Goal: Task Accomplishment & Management: Use online tool/utility

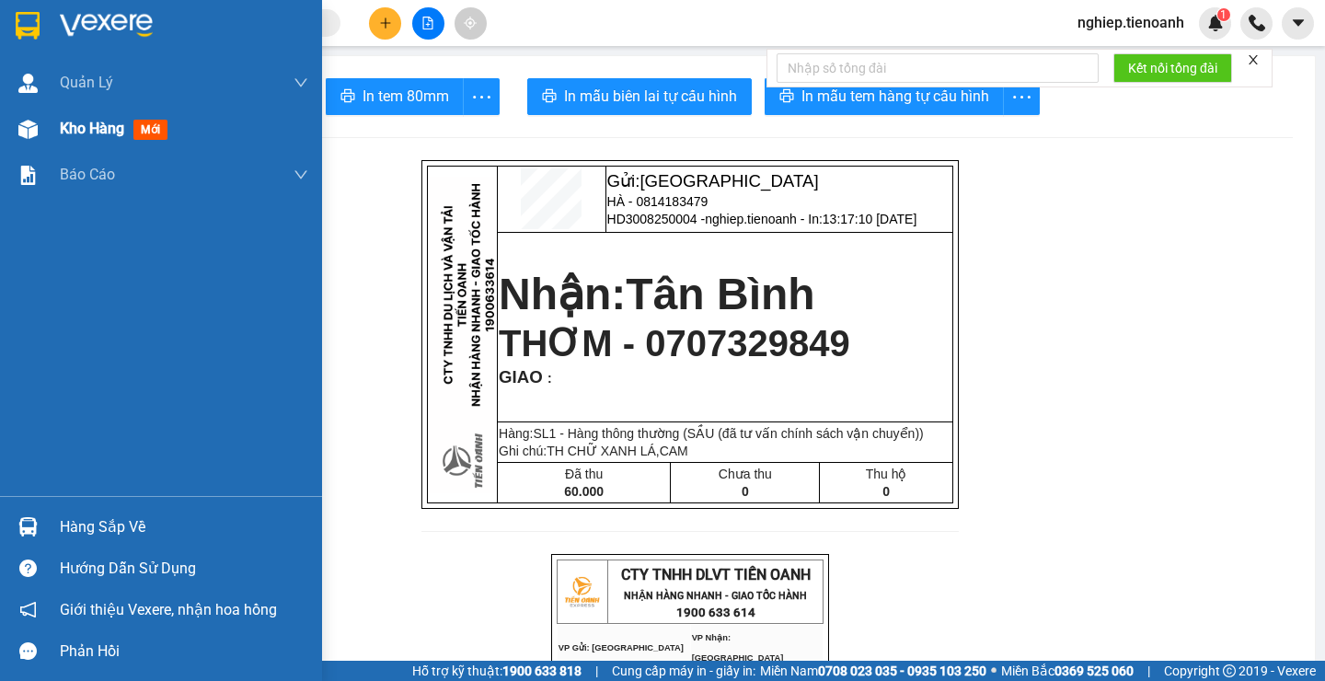
click at [89, 138] on div "Kho hàng mới" at bounding box center [117, 128] width 115 height 23
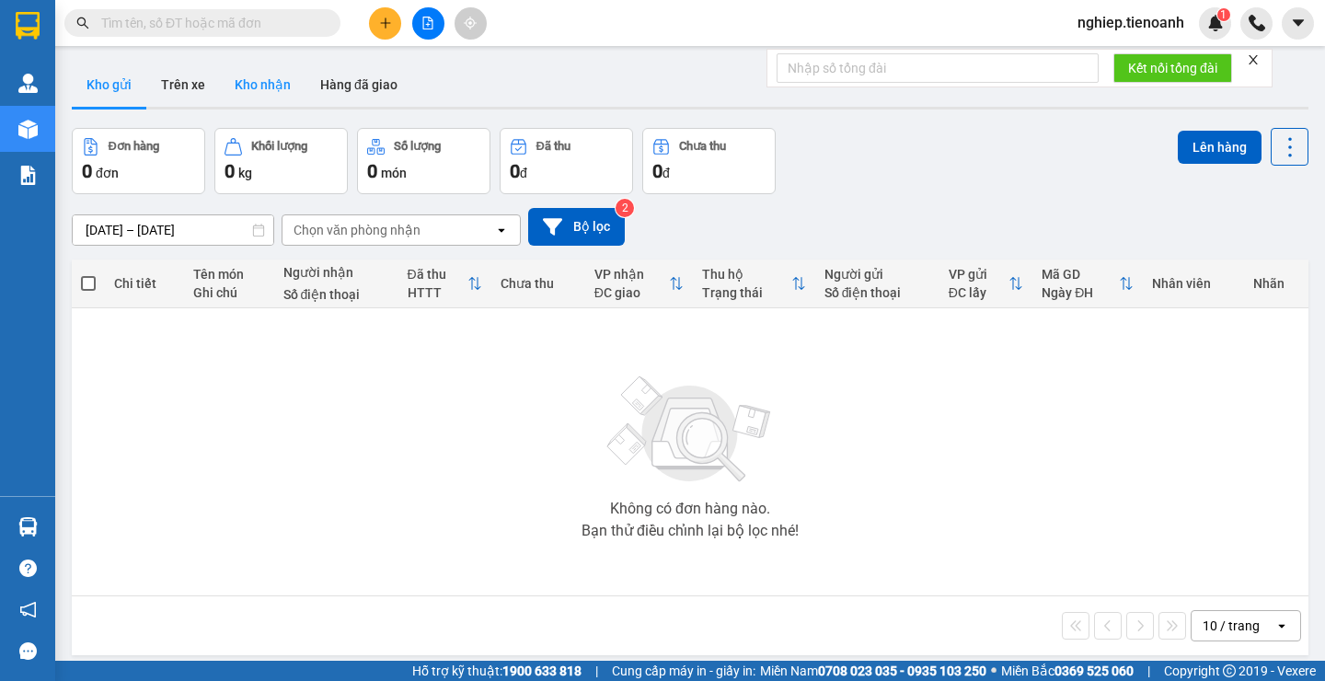
click at [256, 85] on button "Kho nhận" at bounding box center [263, 85] width 86 height 44
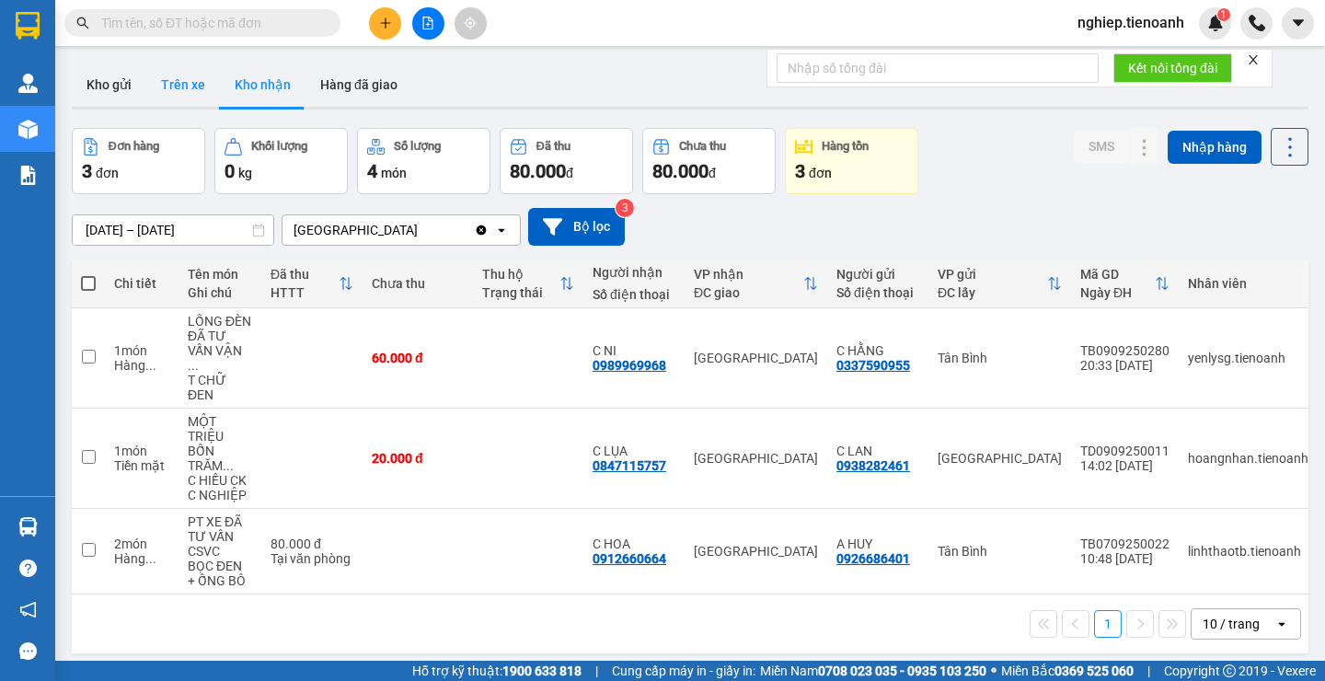
click at [174, 85] on button "Trên xe" at bounding box center [183, 85] width 74 height 44
type input "[DATE] – [DATE]"
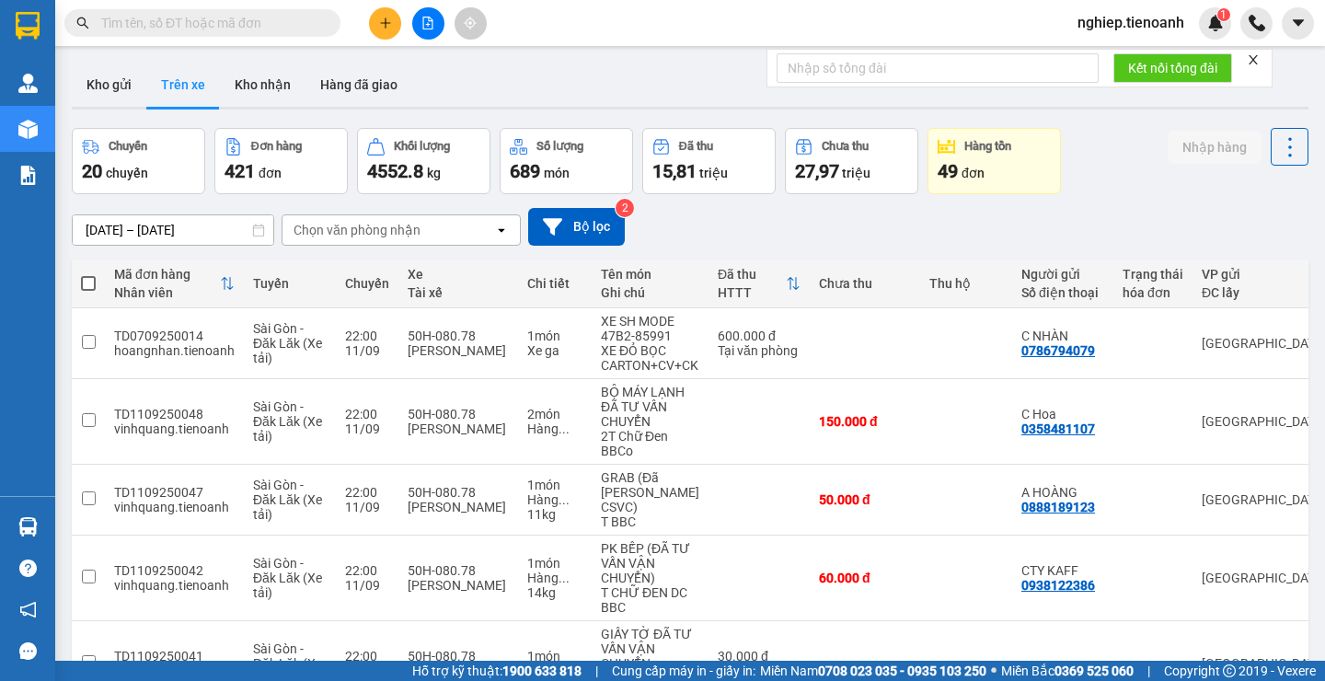
click at [355, 231] on div "Chọn văn phòng nhận" at bounding box center [357, 230] width 127 height 18
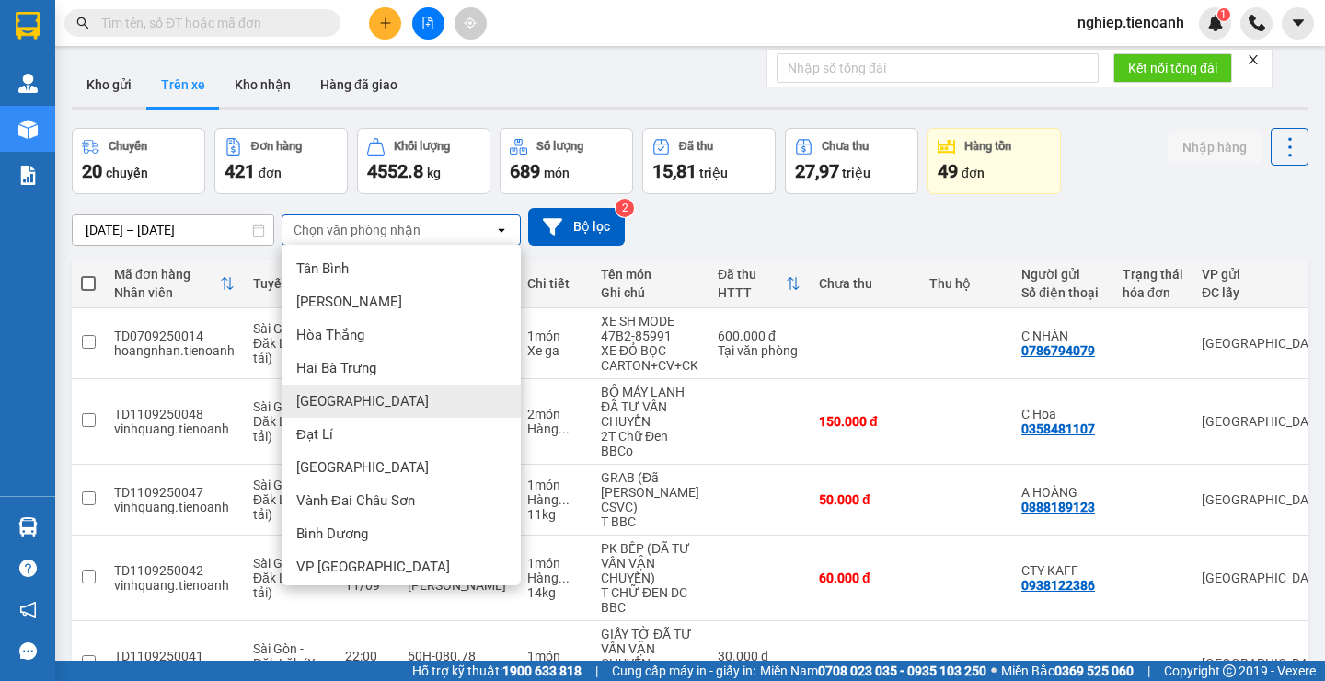
click at [335, 402] on span "[GEOGRAPHIC_DATA]" at bounding box center [362, 401] width 133 height 18
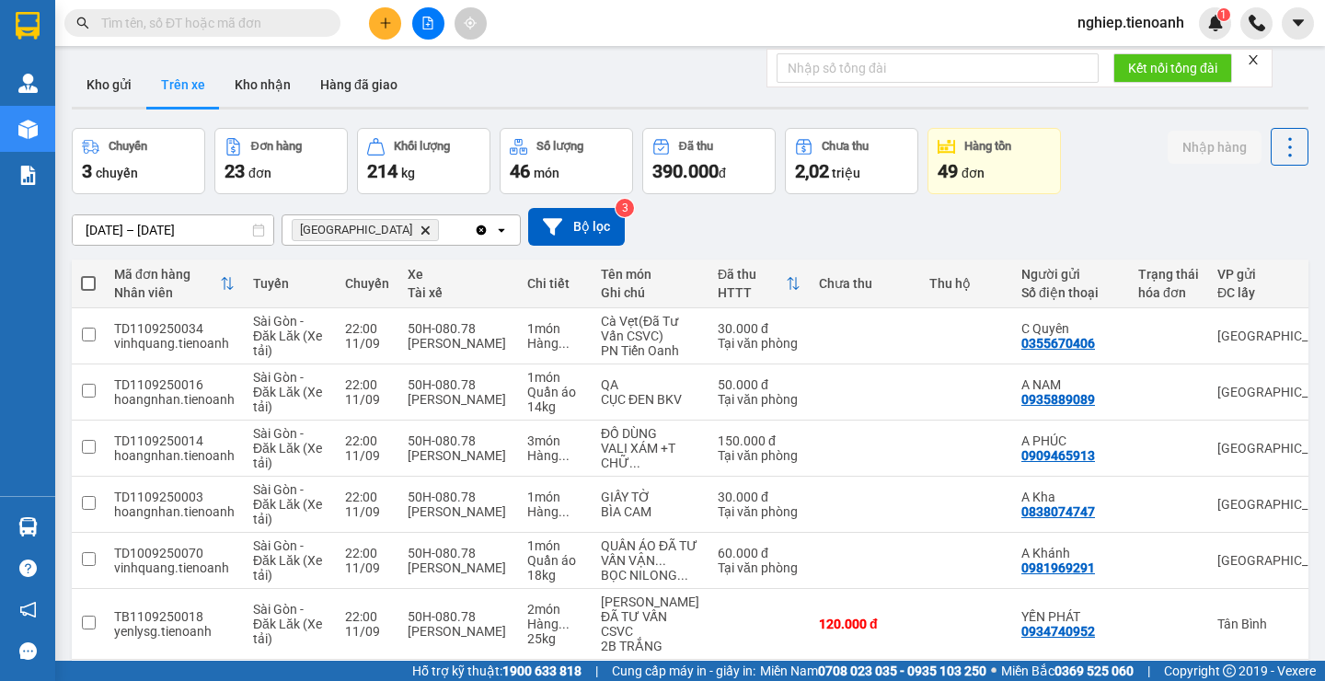
click at [422, 234] on icon "Hòa Đông, close by backspace" at bounding box center [426, 229] width 8 height 8
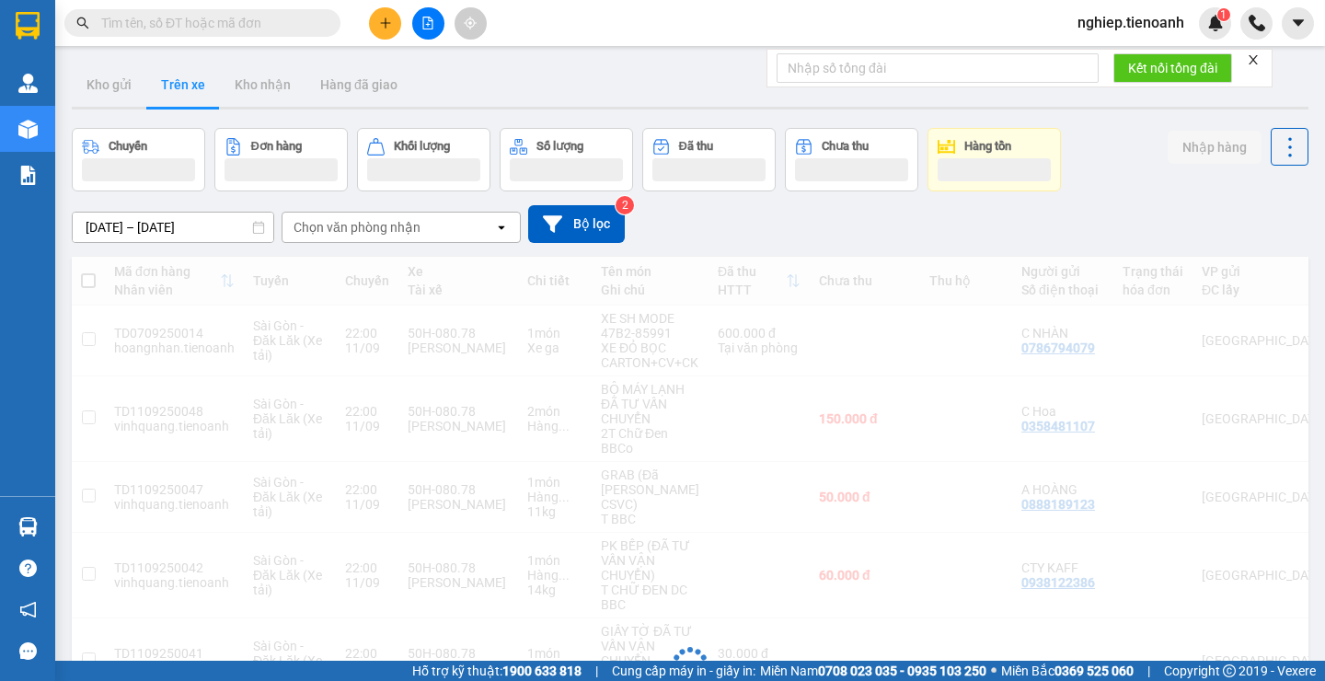
click at [332, 234] on div "Chọn văn phòng nhận" at bounding box center [357, 227] width 127 height 18
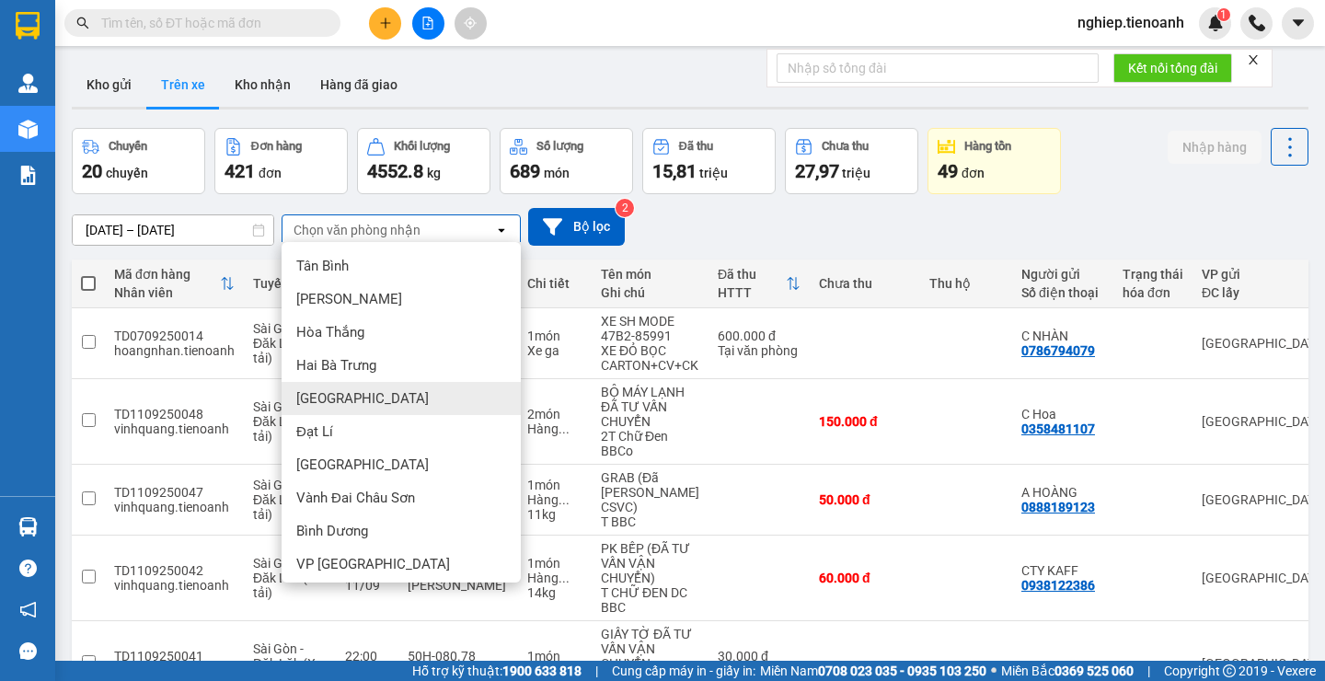
click at [340, 392] on span "[GEOGRAPHIC_DATA]" at bounding box center [362, 398] width 133 height 18
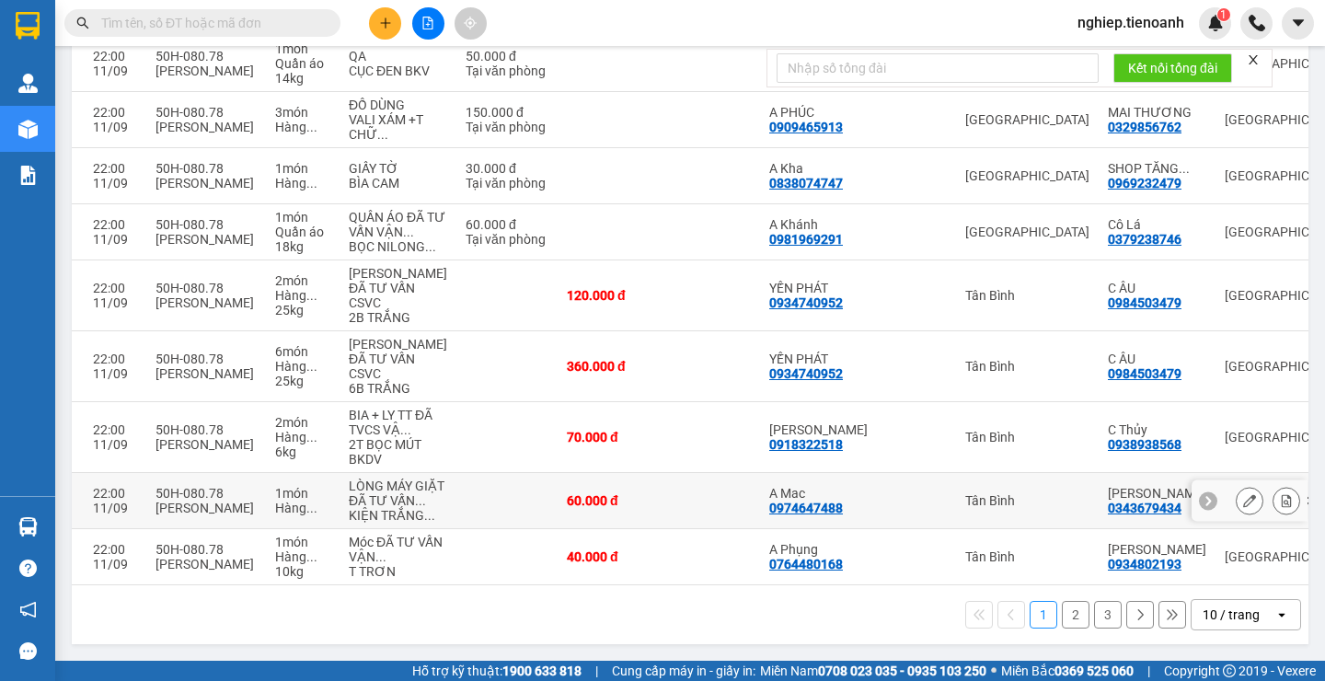
scroll to position [454, 0]
click at [1062, 620] on button "2" at bounding box center [1076, 615] width 28 height 28
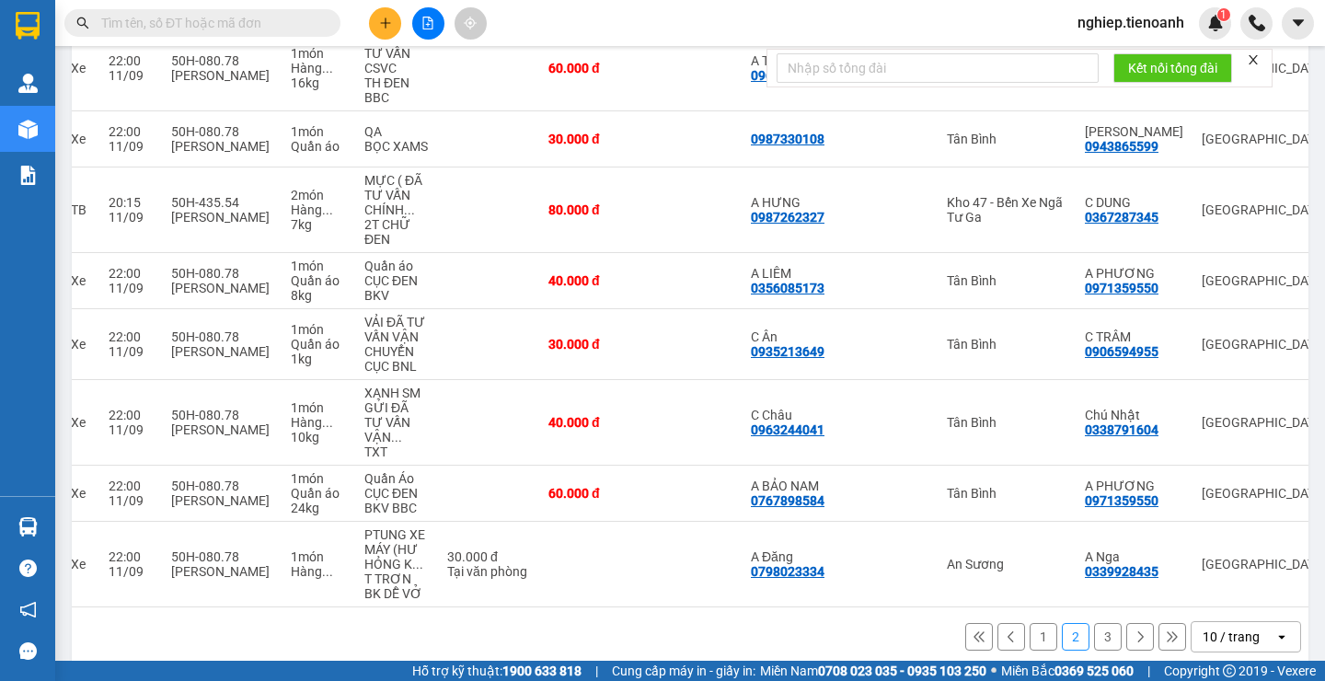
click at [1094, 623] on button "3" at bounding box center [1108, 637] width 28 height 28
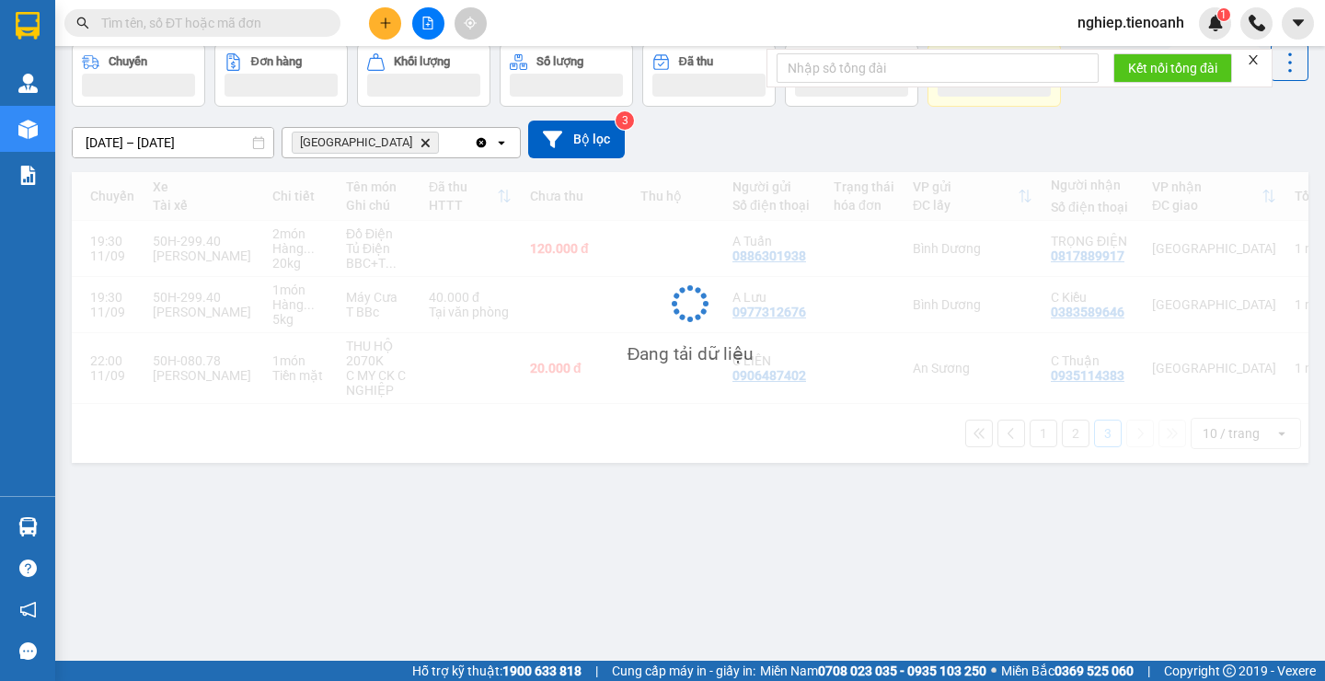
scroll to position [85, 0]
